Goal: Transaction & Acquisition: Purchase product/service

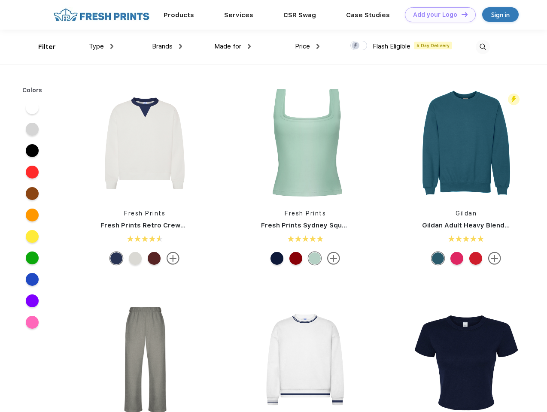
click at [437, 15] on link "Add your Logo Design Tool" at bounding box center [440, 14] width 71 height 15
click at [0, 0] on div "Design Tool" at bounding box center [0, 0] width 0 height 0
click at [461, 14] on link "Add your Logo Design Tool" at bounding box center [440, 14] width 71 height 15
click at [41, 47] on div "Filter" at bounding box center [47, 47] width 18 height 10
click at [101, 46] on span "Type" at bounding box center [96, 47] width 15 height 8
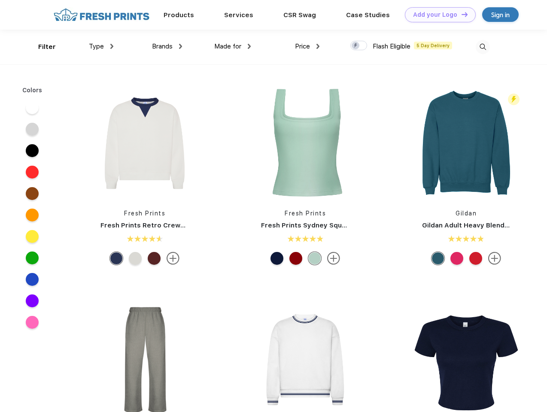
click at [167, 46] on span "Brands" at bounding box center [162, 47] width 21 height 8
click at [233, 46] on span "Made for" at bounding box center [227, 47] width 27 height 8
click at [308, 46] on span "Price" at bounding box center [302, 47] width 15 height 8
click at [359, 46] on div at bounding box center [358, 45] width 17 height 9
click at [356, 46] on input "checkbox" at bounding box center [353, 43] width 6 height 6
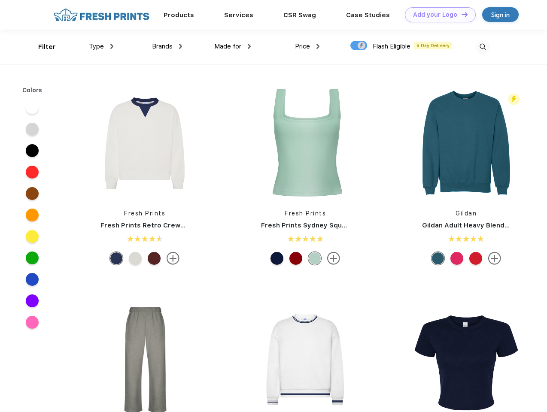
click at [483, 47] on img at bounding box center [483, 47] width 14 height 14
